Goal: Information Seeking & Learning: Learn about a topic

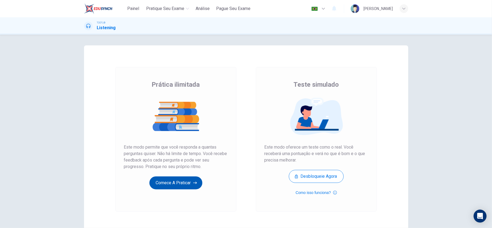
click at [180, 182] on button "Comece a praticar" at bounding box center [175, 182] width 53 height 13
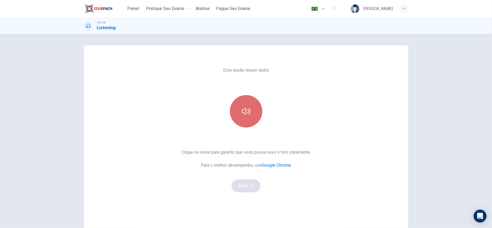
click at [230, 108] on button "button" at bounding box center [246, 111] width 32 height 32
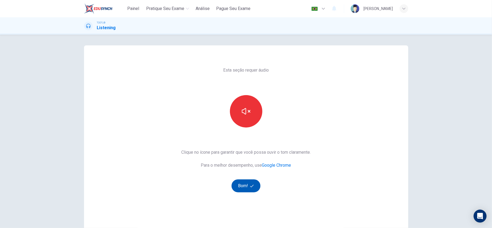
click at [239, 182] on button "Bom!" at bounding box center [245, 185] width 29 height 13
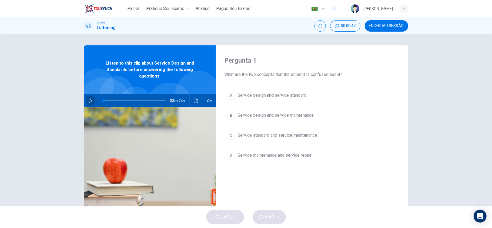
click at [89, 101] on icon "button" at bounding box center [90, 101] width 4 height 4
click at [79, 103] on div "Pergunta 1 What are the two concepts that the student is confused about? A Serv…" at bounding box center [245, 139] width 341 height 188
drag, startPoint x: 103, startPoint y: 101, endPoint x: 75, endPoint y: 100, distance: 28.1
click at [75, 100] on div "Pergunta 1 What are the two concepts that the student is confused about? A Serv…" at bounding box center [245, 139] width 341 height 188
click at [265, 97] on span "Service design and service standard" at bounding box center [272, 95] width 69 height 6
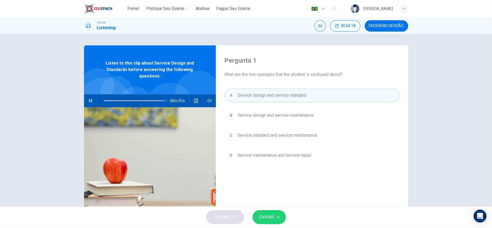
click at [274, 214] on span "ENVIAR" at bounding box center [266, 217] width 15 height 8
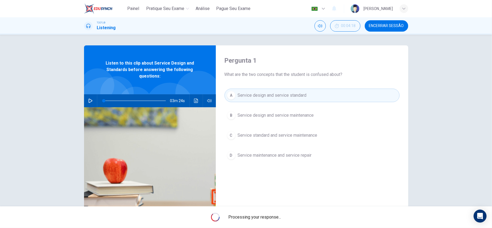
type input "0"
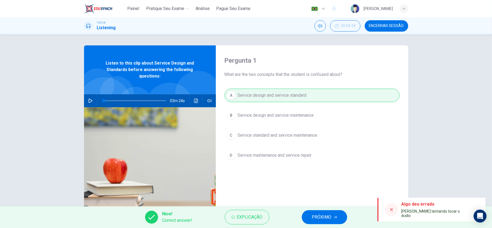
click at [313, 217] on span "PRÓXIMO" at bounding box center [321, 217] width 19 height 8
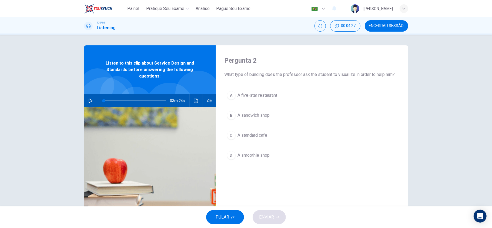
click at [261, 138] on span "A standard cafe" at bounding box center [253, 135] width 30 height 6
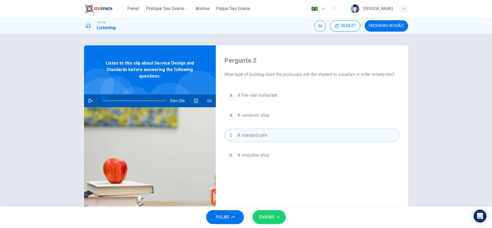
click at [265, 215] on span "ENVIAR" at bounding box center [266, 217] width 15 height 8
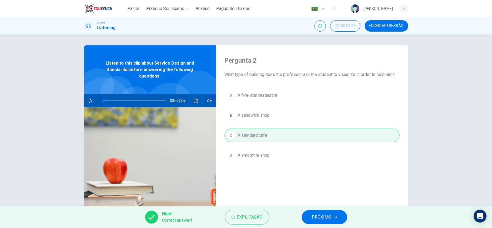
click at [336, 214] on button "PRÓXIMO" at bounding box center [324, 217] width 45 height 14
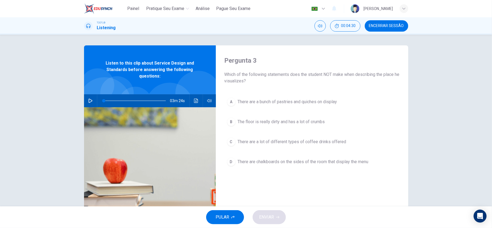
click at [292, 196] on div "Pergunta 3 Which of the following statements does the student NOT make when des…" at bounding box center [312, 139] width 192 height 188
click at [295, 126] on button "B The floor is really dirty and has a lot of crumbs" at bounding box center [311, 122] width 175 height 14
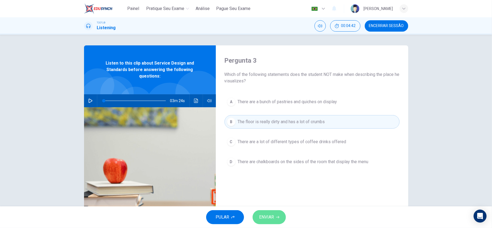
click at [271, 216] on span "ENVIAR" at bounding box center [266, 217] width 15 height 8
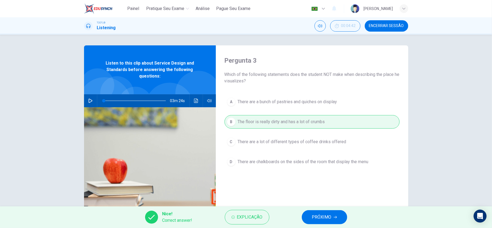
click at [334, 216] on icon "button" at bounding box center [335, 217] width 3 height 3
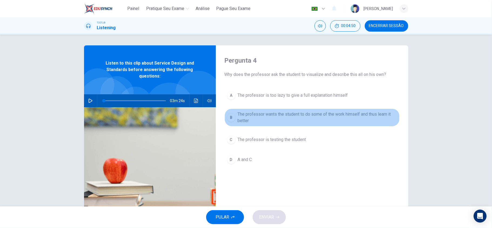
click at [279, 117] on span "The professor wants the student to do some of the work himself and thus learn i…" at bounding box center [317, 117] width 159 height 13
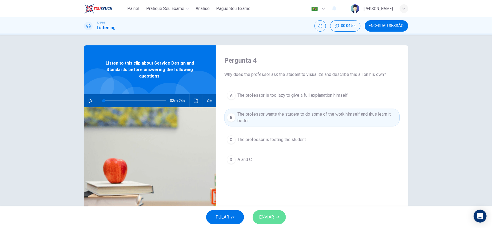
click at [268, 216] on span "ENVIAR" at bounding box center [266, 217] width 15 height 8
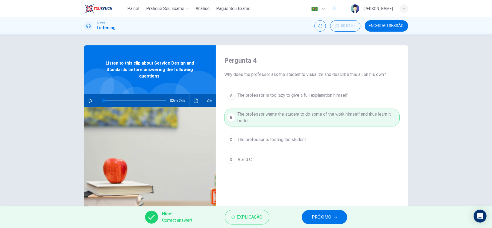
click at [335, 220] on button "PRÓXIMO" at bounding box center [324, 217] width 45 height 14
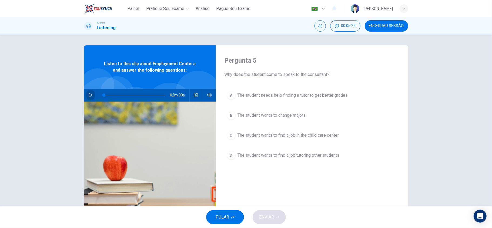
click at [91, 96] on button "button" at bounding box center [90, 95] width 9 height 13
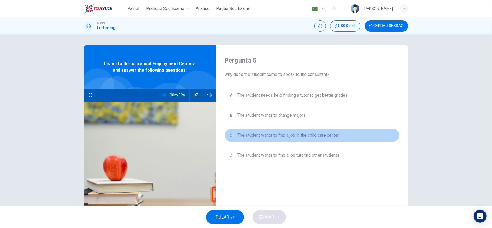
click at [298, 140] on button "C The student wants to find a job in the child care center" at bounding box center [311, 136] width 175 height 14
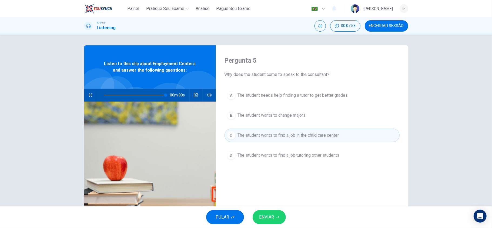
type input "0"
click at [277, 213] on button "ENVIAR" at bounding box center [269, 217] width 33 height 14
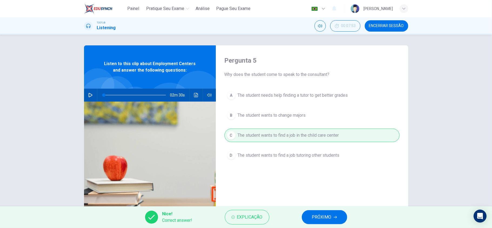
click at [324, 213] on span "PRÓXIMO" at bounding box center [321, 217] width 19 height 8
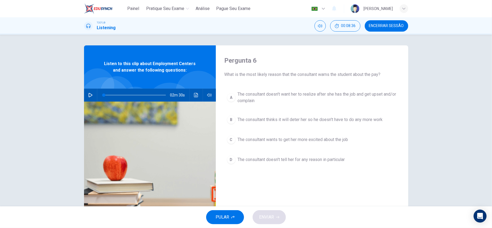
click at [294, 98] on span "The consultant doesn't want her to realize after she has the job and get upset …" at bounding box center [317, 97] width 159 height 13
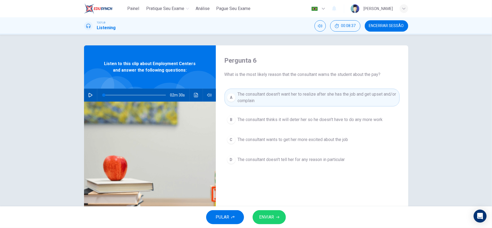
click at [279, 220] on button "ENVIAR" at bounding box center [269, 217] width 33 height 14
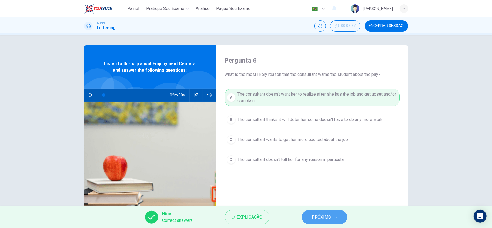
click at [323, 221] on button "PRÓXIMO" at bounding box center [324, 217] width 45 height 14
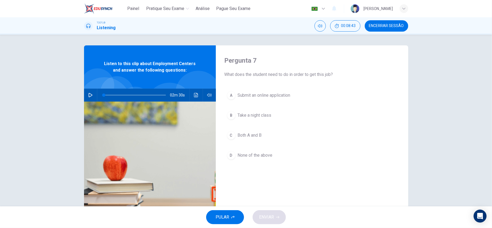
click at [253, 134] on span "Both A and B" at bounding box center [250, 135] width 24 height 6
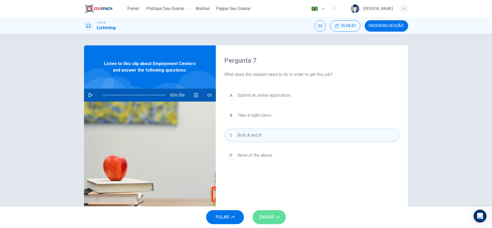
click at [267, 217] on span "ENVIAR" at bounding box center [266, 217] width 15 height 8
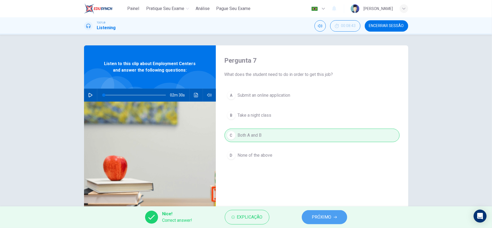
click at [322, 219] on span "PRÓXIMO" at bounding box center [321, 217] width 19 height 8
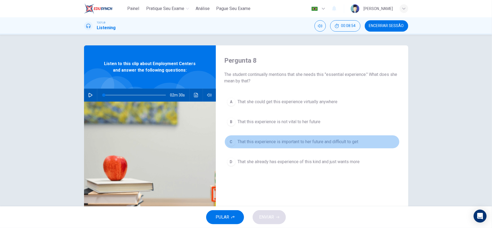
click at [308, 146] on button "C That this experience is important to her future and difficult to get" at bounding box center [311, 142] width 175 height 14
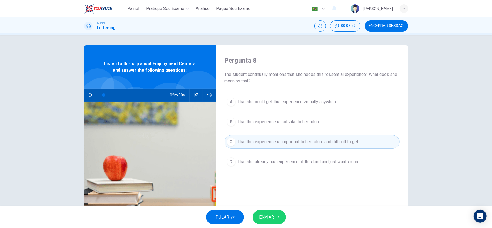
click at [280, 210] on div "PULAR ENVIAR" at bounding box center [246, 217] width 492 height 22
click at [273, 215] on span "ENVIAR" at bounding box center [266, 217] width 15 height 8
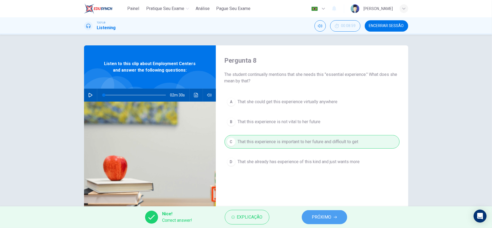
click at [322, 218] on span "PRÓXIMO" at bounding box center [321, 217] width 19 height 8
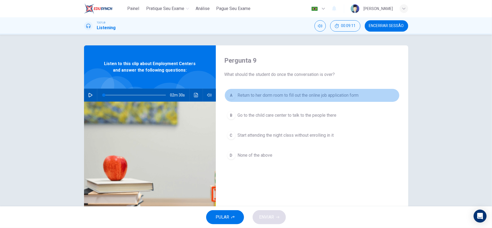
click at [306, 98] on span "Return to her dorm room to fill out the online job application form" at bounding box center [298, 95] width 121 height 6
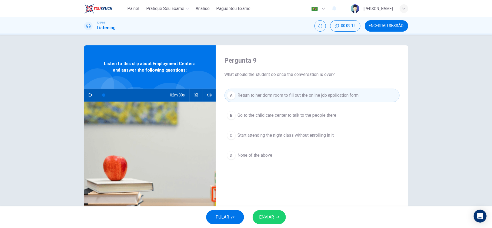
click at [272, 225] on div "PULAR ENVIAR" at bounding box center [246, 217] width 492 height 22
click at [272, 222] on button "ENVIAR" at bounding box center [269, 217] width 33 height 14
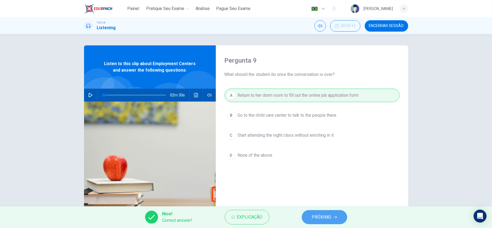
click at [319, 218] on span "PRÓXIMO" at bounding box center [321, 217] width 19 height 8
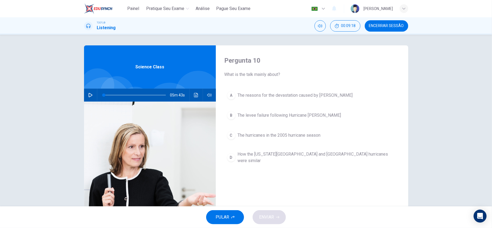
click at [86, 93] on button "button" at bounding box center [90, 95] width 9 height 13
type input "0"
click at [283, 97] on span "The reasons for the devastation caused by [PERSON_NAME]" at bounding box center [295, 95] width 115 height 6
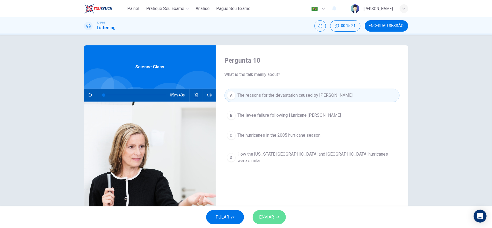
click at [266, 224] on button "ENVIAR" at bounding box center [269, 217] width 33 height 14
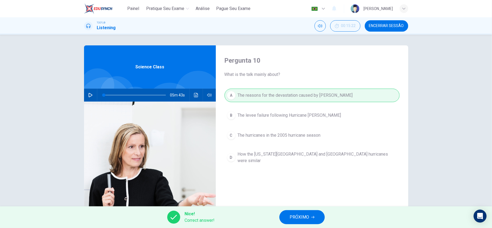
click at [450, 135] on div "Pergunta 10 What is the talk mainly about? A The reasons for the devastation ca…" at bounding box center [246, 121] width 492 height 172
click at [293, 223] on button "PRÓXIMO" at bounding box center [301, 217] width 45 height 14
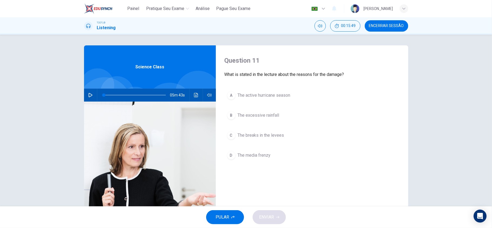
click at [274, 121] on button "B The excessive rainfall" at bounding box center [311, 116] width 175 height 14
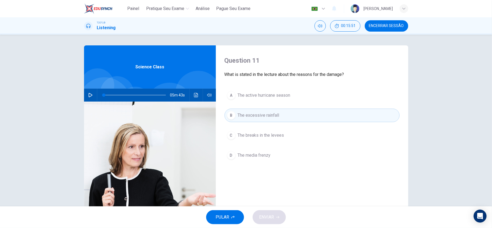
click at [254, 97] on span "The active hurricane season" at bounding box center [264, 95] width 53 height 6
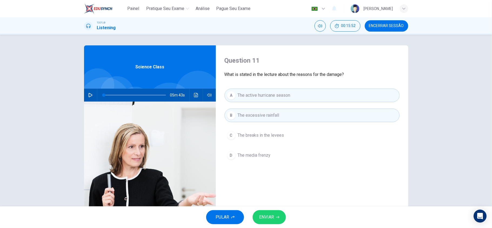
click at [269, 210] on div "PULAR ENVIAR" at bounding box center [246, 217] width 492 height 22
click at [268, 214] on span "ENVIAR" at bounding box center [266, 217] width 15 height 8
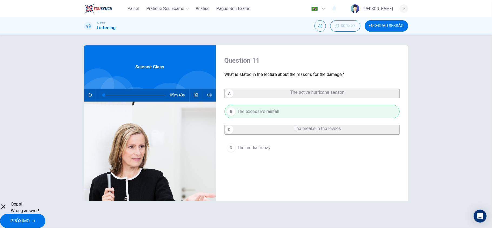
click at [45, 222] on button "PRÓXIMO" at bounding box center [22, 221] width 45 height 14
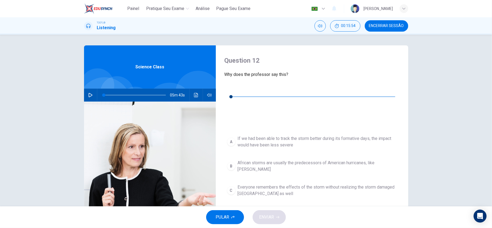
click at [224, 89] on div "00m 16s" at bounding box center [311, 103] width 175 height 38
click at [225, 90] on button "button" at bounding box center [228, 88] width 9 height 9
click at [226, 89] on button "button" at bounding box center [228, 88] width 9 height 9
click at [300, 208] on span "Although the impact of the storm was felt in [GEOGRAPHIC_DATA], the roots of th…" at bounding box center [317, 214] width 159 height 13
click at [278, 216] on icon "button" at bounding box center [277, 217] width 3 height 3
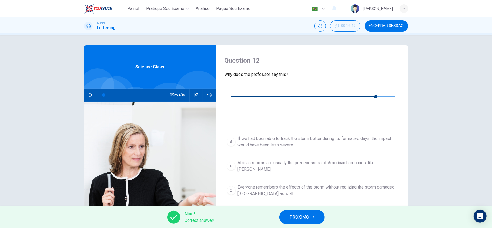
type input "94"
click at [305, 211] on button "PRÓXIMO" at bounding box center [301, 217] width 45 height 14
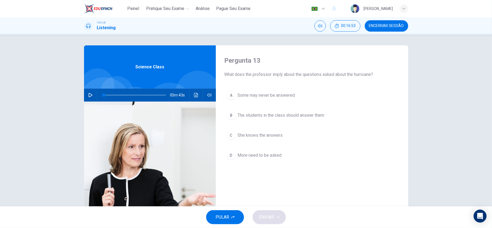
click at [246, 96] on span "Some may never be answered" at bounding box center [266, 95] width 57 height 6
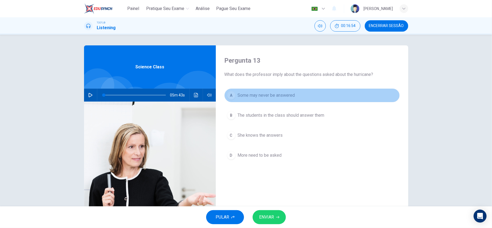
click at [271, 101] on button "A Some may never be answered" at bounding box center [311, 96] width 175 height 14
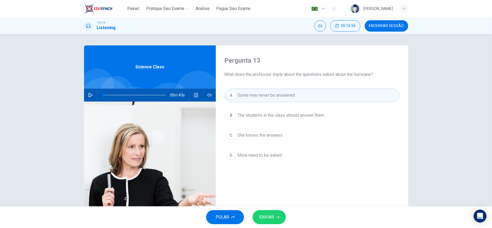
click at [365, 79] on div "Pergunta 13 What does the professor imply about the questions asked about the h…" at bounding box center [312, 139] width 192 height 188
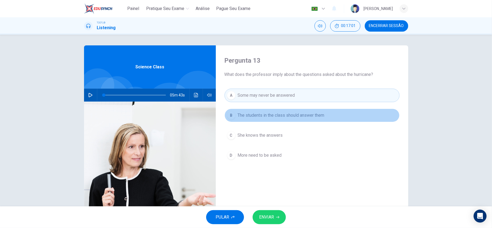
click at [321, 117] on span "The students in the class should answer them" at bounding box center [281, 115] width 87 height 6
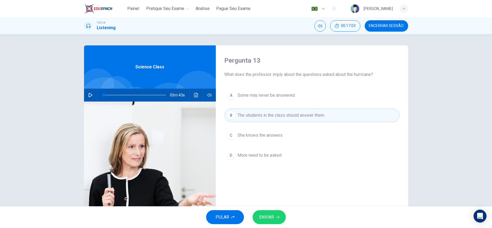
click at [282, 99] on button "A Some may never be answered" at bounding box center [311, 96] width 175 height 14
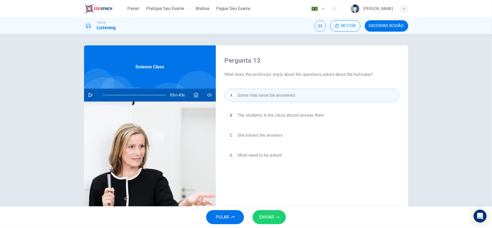
click at [266, 216] on span "ENVIAR" at bounding box center [266, 217] width 15 height 8
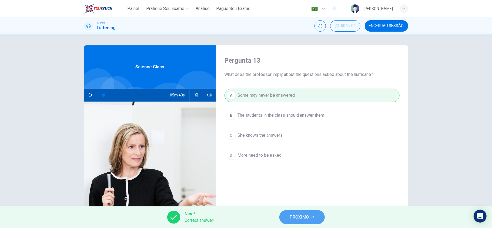
click at [303, 218] on span "PRÓXIMO" at bounding box center [299, 217] width 19 height 8
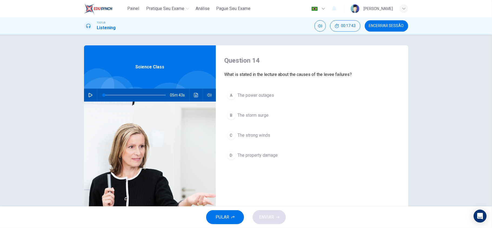
click at [267, 140] on button "C The strong winds" at bounding box center [311, 136] width 175 height 14
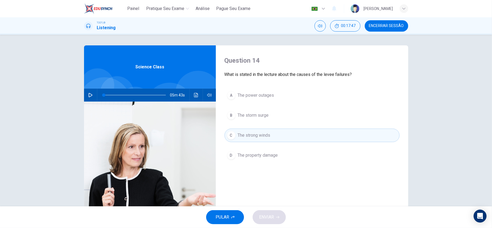
click at [266, 94] on span "The power outages" at bounding box center [256, 95] width 36 height 6
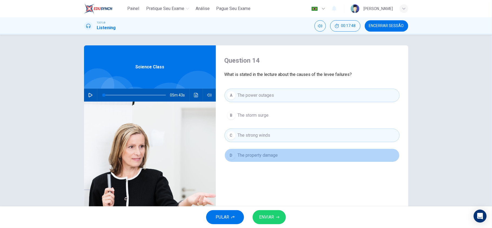
click at [263, 158] on span "The property damage" at bounding box center [258, 155] width 40 height 6
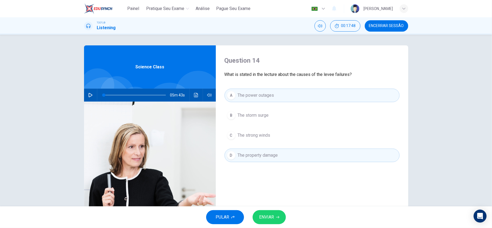
click at [266, 138] on span "The strong winds" at bounding box center [254, 135] width 33 height 6
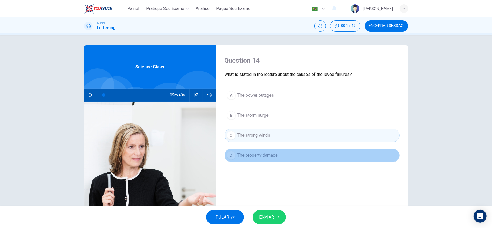
click at [264, 156] on span "The property damage" at bounding box center [258, 155] width 40 height 6
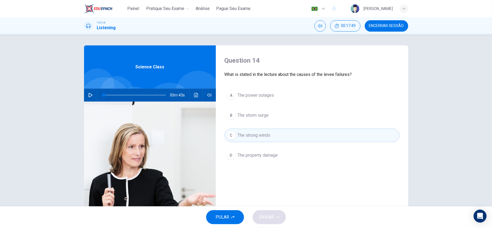
click at [271, 92] on span "The power outages" at bounding box center [256, 95] width 36 height 6
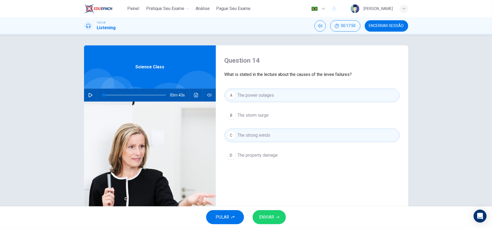
click at [264, 158] on span "The property damage" at bounding box center [258, 155] width 40 height 6
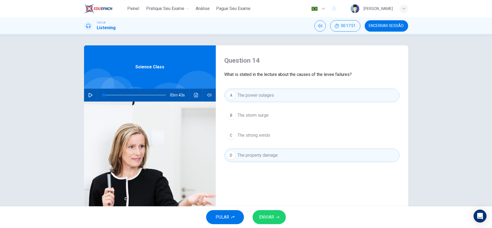
click at [275, 217] on button "ENVIAR" at bounding box center [269, 217] width 33 height 14
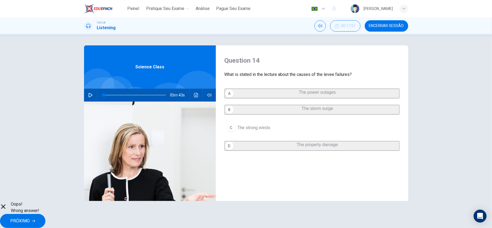
click at [260, 113] on div "A The power outages B The storm surge C The strong winds D The property damage" at bounding box center [311, 125] width 175 height 73
click at [45, 214] on button "PRÓXIMO" at bounding box center [22, 221] width 45 height 14
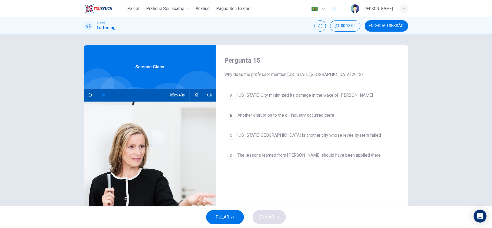
click at [250, 156] on span "The lessons learned from [PERSON_NAME] should have been applied there" at bounding box center [309, 155] width 143 height 6
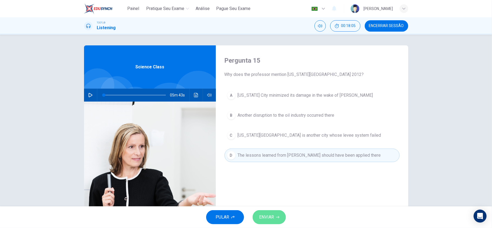
click at [279, 216] on icon "button" at bounding box center [277, 217] width 3 height 3
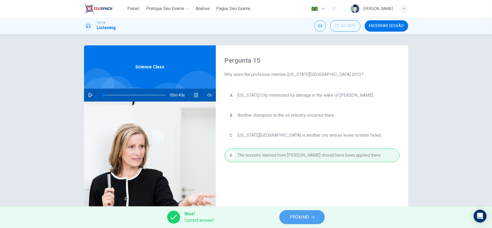
click at [309, 210] on button "PRÓXIMO" at bounding box center [301, 217] width 45 height 14
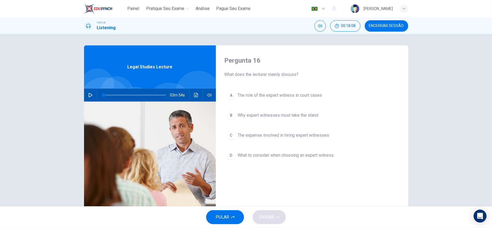
click at [90, 95] on icon "button" at bounding box center [91, 95] width 4 height 4
drag, startPoint x: 112, startPoint y: 96, endPoint x: 45, endPoint y: 96, distance: 66.2
click at [45, 96] on div "Pergunta 16 What does the lecturer mainly discuss? A The role of the expert wit…" at bounding box center [246, 121] width 492 height 172
type input "0"
click at [313, 160] on button "D What to consider when choosing an expert witness" at bounding box center [311, 156] width 175 height 14
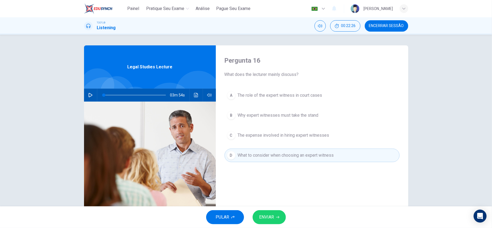
click at [267, 214] on span "ENVIAR" at bounding box center [266, 217] width 15 height 8
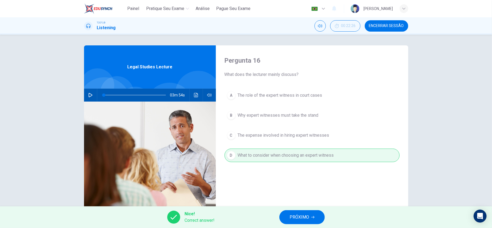
click at [316, 218] on button "PRÓXIMO" at bounding box center [301, 217] width 45 height 14
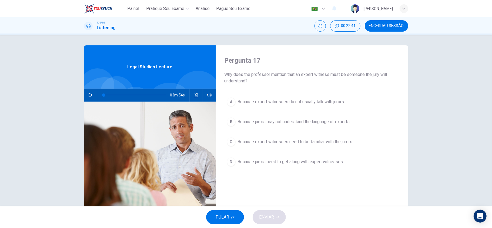
click at [288, 165] on span "Because jurors need to get along with expert witnesses" at bounding box center [290, 162] width 105 height 6
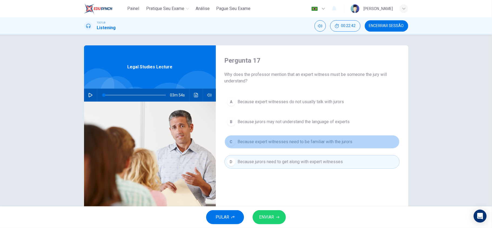
click at [284, 145] on span "Because expert witnesses need to be familiar with the jurors" at bounding box center [295, 142] width 115 height 6
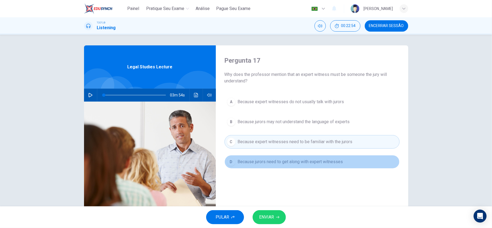
click at [269, 163] on span "Because jurors need to get along with expert witnesses" at bounding box center [290, 162] width 105 height 6
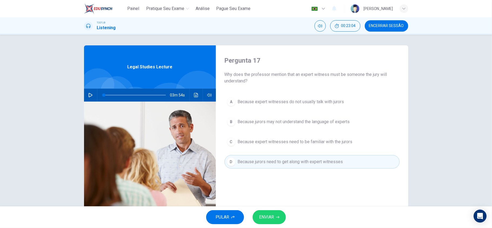
click at [262, 148] on button "C Because expert witnesses need to be familiar with the jurors" at bounding box center [311, 142] width 175 height 14
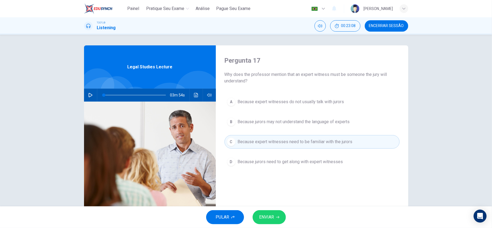
click at [281, 166] on button "D Because jurors need to get along with expert witnesses" at bounding box center [311, 162] width 175 height 14
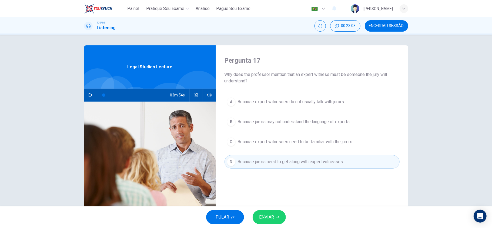
click at [276, 214] on button "ENVIAR" at bounding box center [269, 217] width 33 height 14
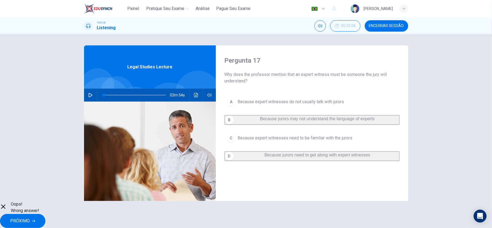
click at [30, 217] on span "PRÓXIMO" at bounding box center [19, 221] width 19 height 8
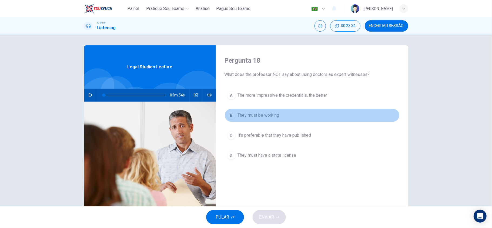
click at [271, 119] on button "B They must be working" at bounding box center [311, 116] width 175 height 14
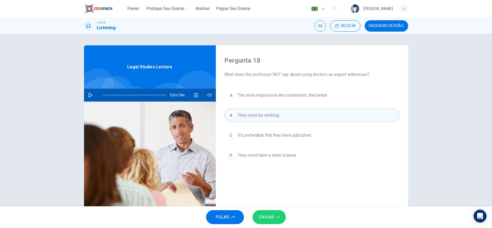
click at [276, 217] on icon "button" at bounding box center [277, 217] width 3 height 3
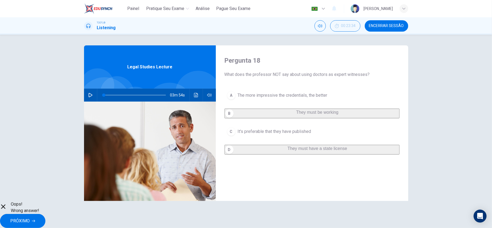
click at [30, 217] on span "PRÓXIMO" at bounding box center [19, 221] width 19 height 8
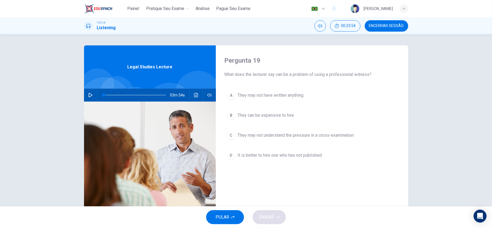
click at [311, 136] on span "They may not understand the pressure in a cross-examination" at bounding box center [296, 135] width 116 height 6
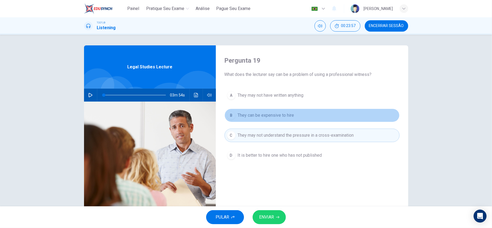
click at [264, 119] on button "B They can be expensive to hire" at bounding box center [311, 116] width 175 height 14
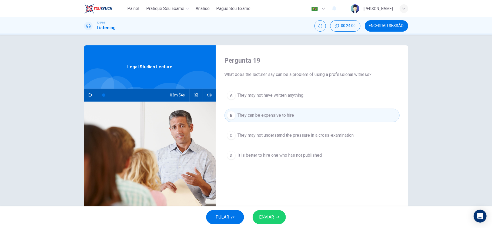
click at [266, 216] on span "ENVIAR" at bounding box center [266, 217] width 15 height 8
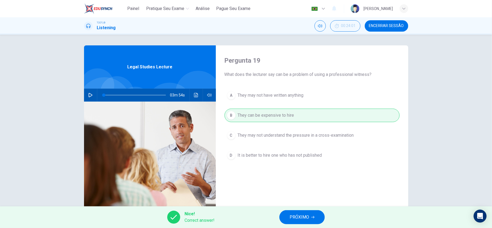
click at [295, 216] on span "PRÓXIMO" at bounding box center [299, 217] width 19 height 8
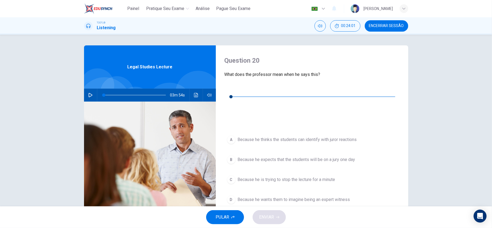
click at [227, 95] on div "00m 00s" at bounding box center [311, 103] width 175 height 38
click at [228, 93] on button "button" at bounding box center [228, 88] width 9 height 9
type input "75"
drag, startPoint x: 253, startPoint y: 93, endPoint x: 220, endPoint y: 91, distance: 33.3
click at [220, 91] on div "Question 20 What does the professor mean when he says this? 00m 14s A Because h…" at bounding box center [312, 139] width 192 height 188
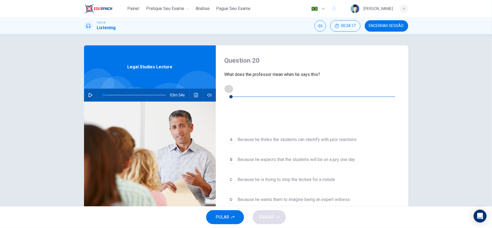
click at [230, 90] on icon "button" at bounding box center [228, 88] width 3 height 3
click at [230, 89] on icon "button" at bounding box center [229, 88] width 4 height 4
click at [229, 90] on icon "button" at bounding box center [229, 88] width 4 height 4
click at [231, 90] on button "button" at bounding box center [228, 88] width 9 height 9
click at [257, 133] on button "A Because he thinks the students can identify with juror reactions" at bounding box center [311, 140] width 175 height 14
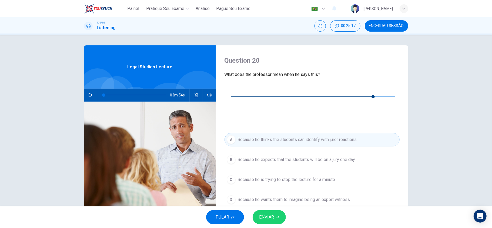
click at [275, 217] on button "ENVIAR" at bounding box center [269, 217] width 33 height 14
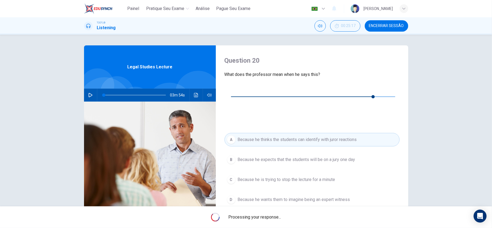
type input "87"
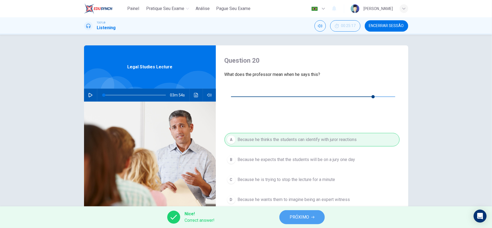
click at [295, 212] on button "PRÓXIMO" at bounding box center [301, 217] width 45 height 14
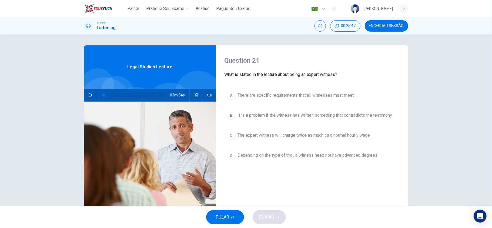
click at [332, 119] on button "B It is a problem if the witness has written something that contradicts the tes…" at bounding box center [311, 116] width 175 height 14
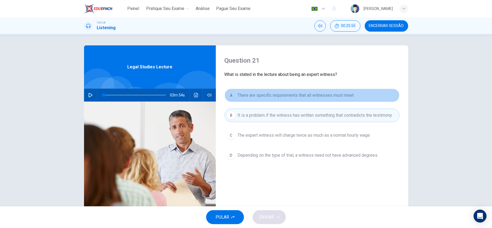
click at [286, 97] on span "There are specific requirements that all witnesses must meet" at bounding box center [296, 95] width 116 height 6
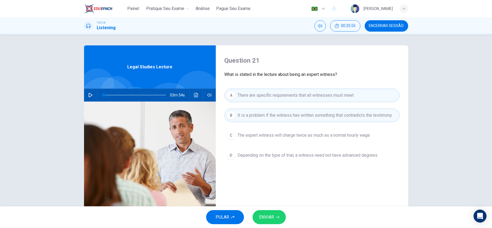
click at [272, 213] on span "ENVIAR" at bounding box center [266, 217] width 15 height 8
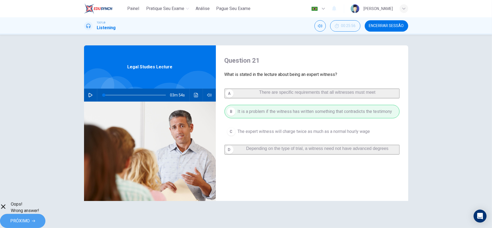
click at [30, 219] on span "PRÓXIMO" at bounding box center [19, 221] width 19 height 8
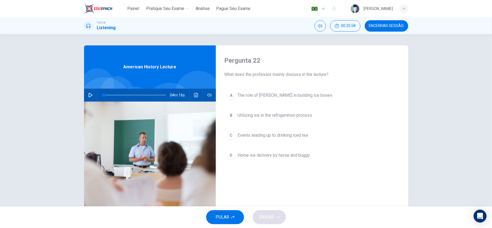
click at [377, 25] on span "Encerrar Sessão" at bounding box center [386, 26] width 35 height 4
